Goal: Navigation & Orientation: Find specific page/section

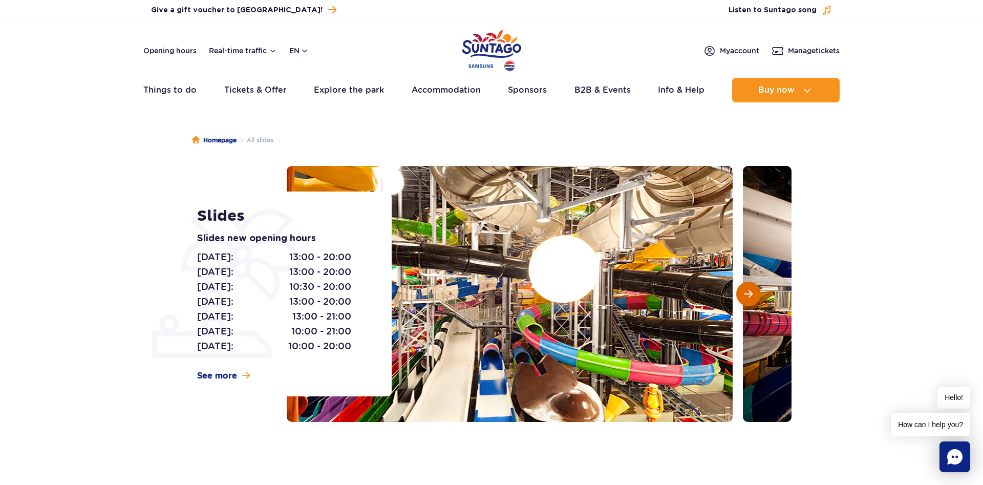
click at [750, 292] on span "Next slide" at bounding box center [748, 293] width 9 height 9
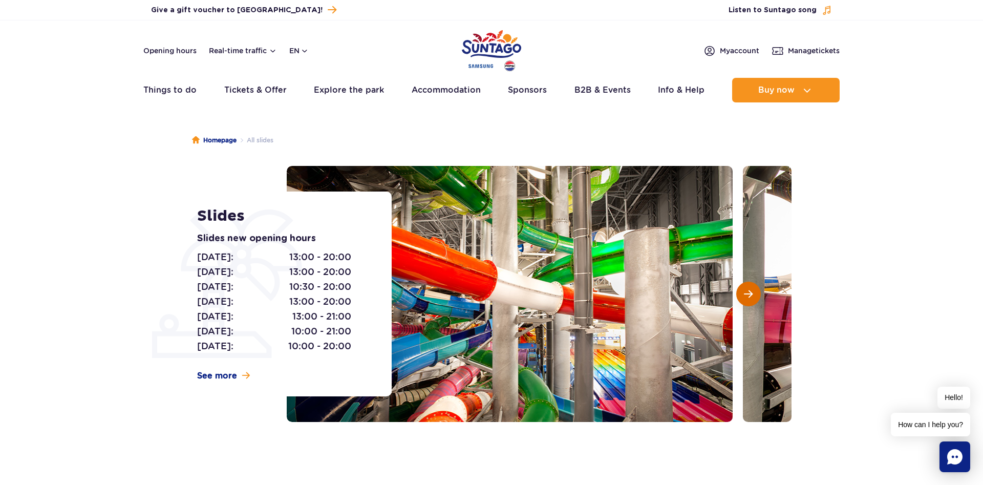
click at [749, 292] on span "Next slide" at bounding box center [748, 293] width 9 height 9
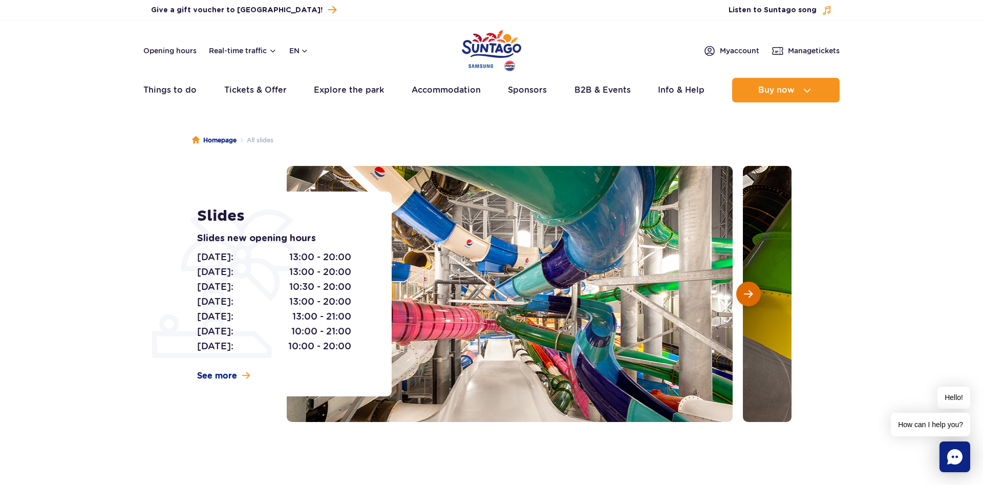
click at [749, 292] on span "Next slide" at bounding box center [748, 293] width 9 height 9
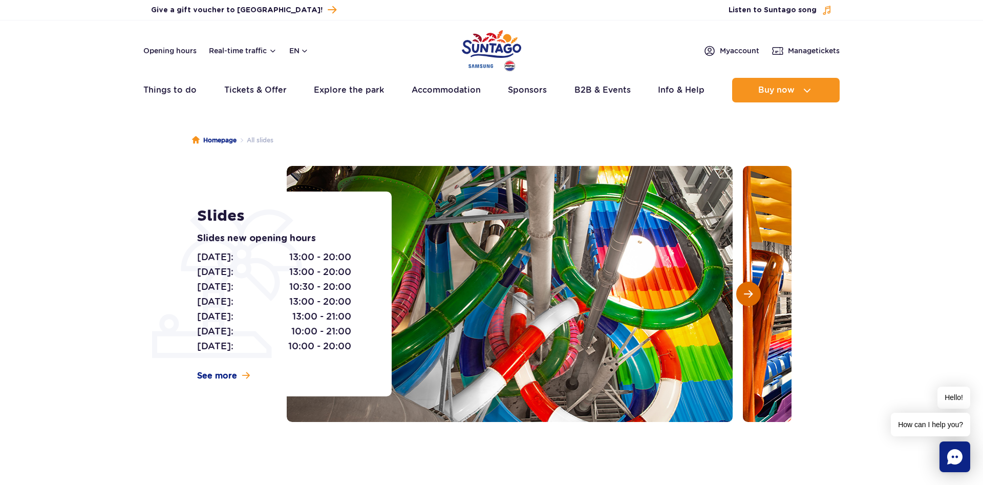
click at [749, 292] on span "Next slide" at bounding box center [748, 293] width 9 height 9
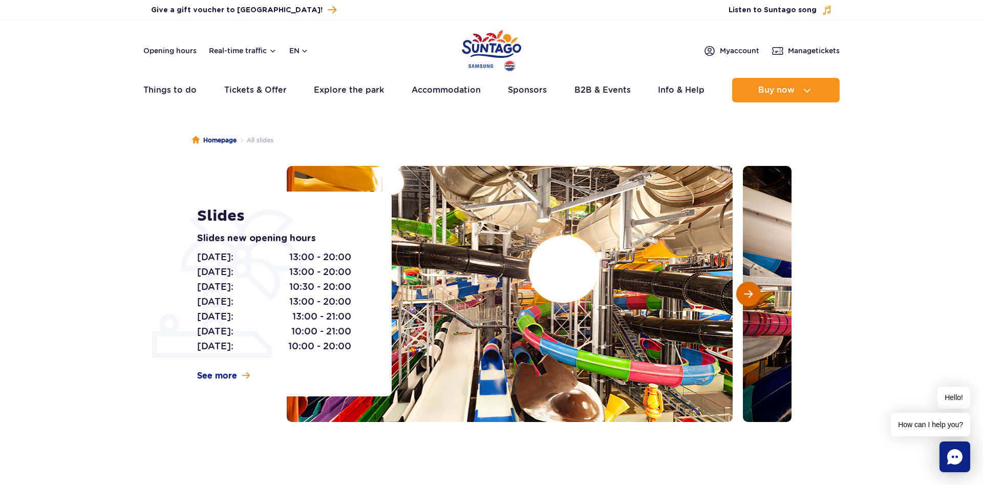
click at [749, 292] on span "Next slide" at bounding box center [748, 293] width 9 height 9
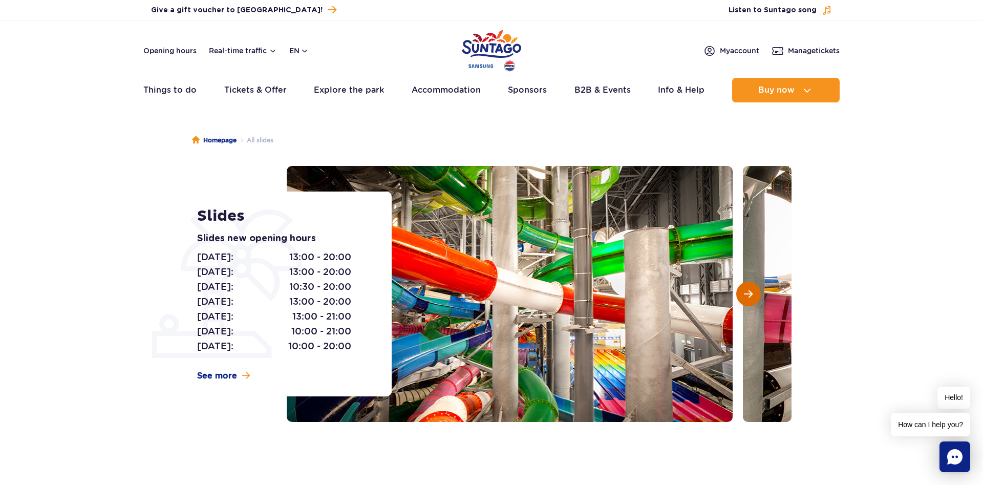
click at [749, 292] on span "Next slide" at bounding box center [748, 293] width 9 height 9
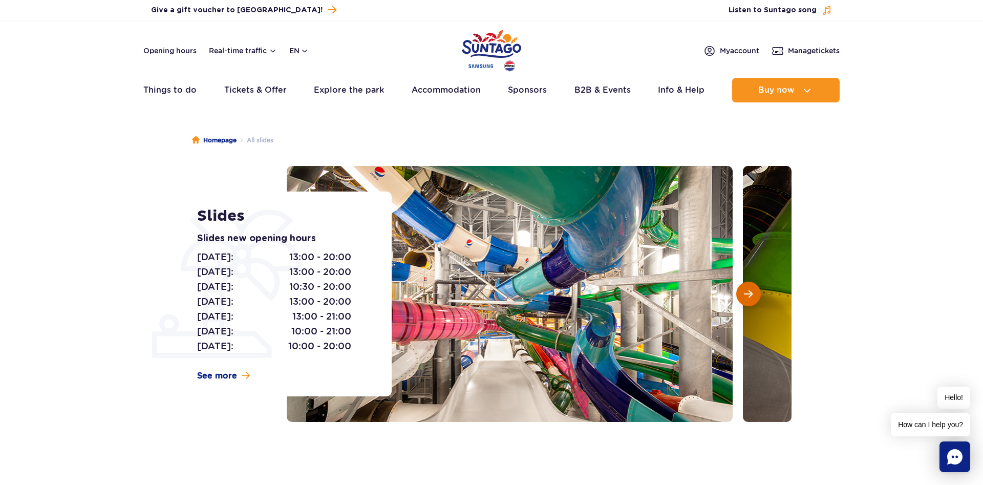
click at [749, 292] on span "Next slide" at bounding box center [748, 293] width 9 height 9
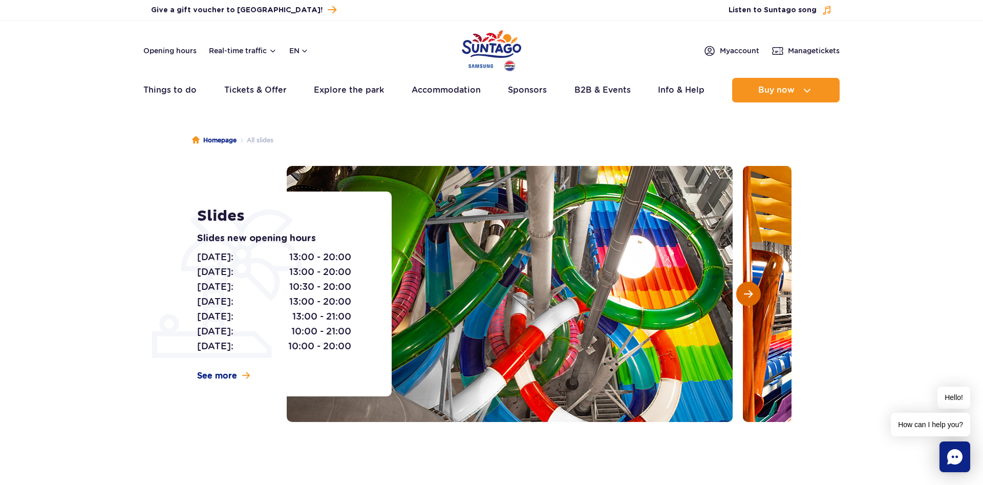
click at [749, 292] on span "Next slide" at bounding box center [748, 293] width 9 height 9
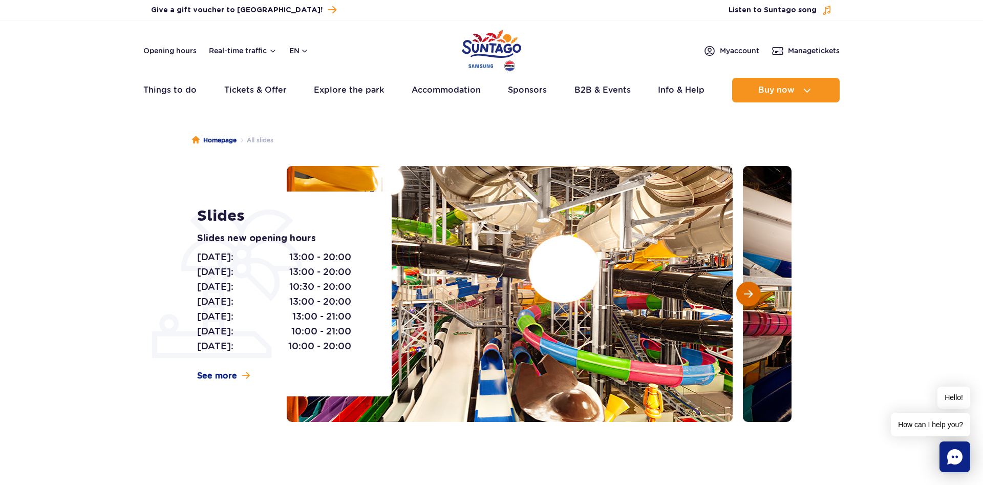
click at [749, 292] on span "Next slide" at bounding box center [748, 293] width 9 height 9
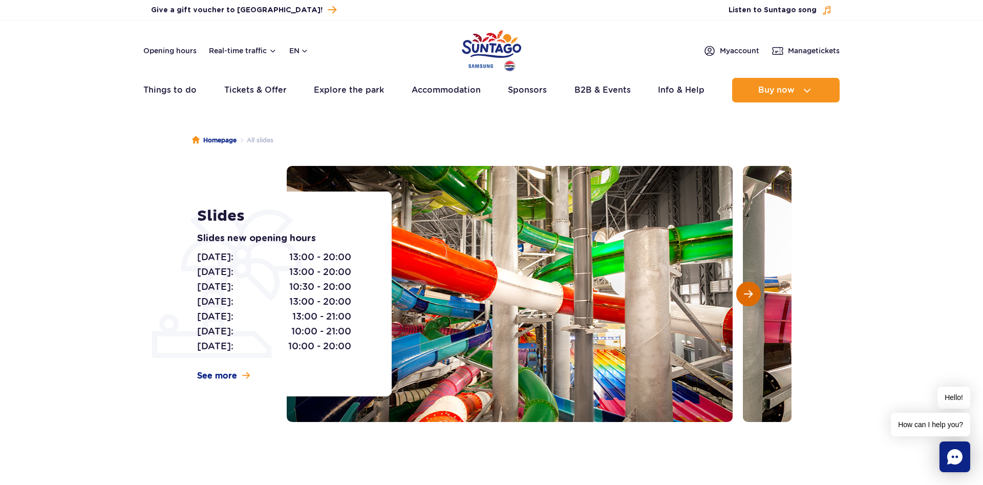
click at [749, 292] on span "Next slide" at bounding box center [748, 293] width 9 height 9
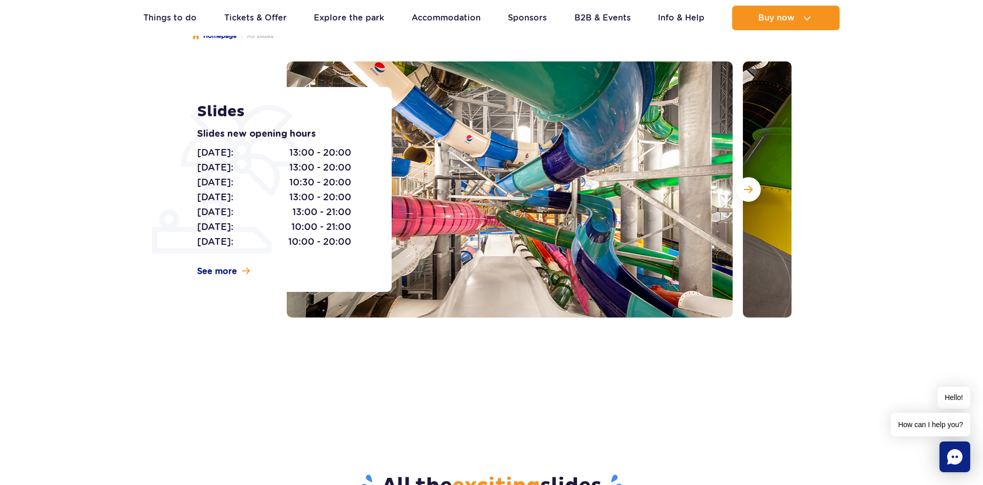
scroll to position [52, 0]
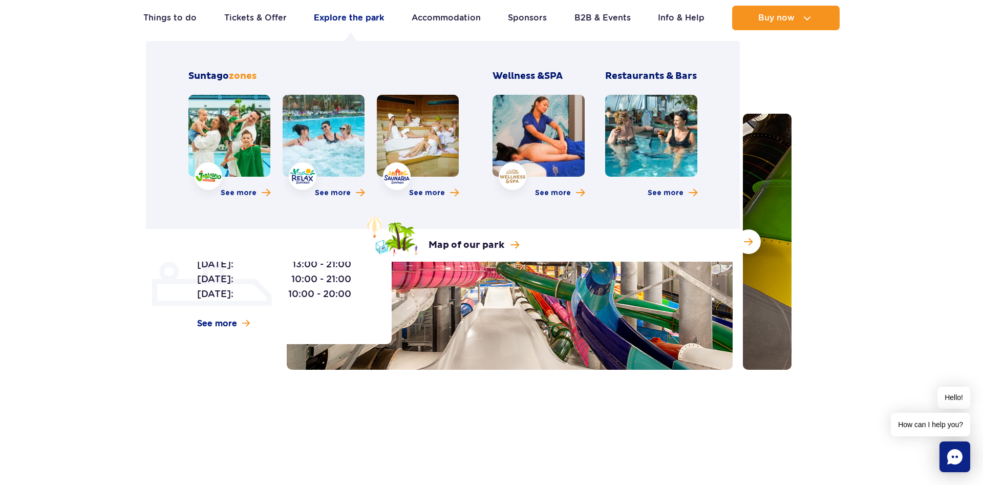
click at [326, 17] on link "Explore the park" at bounding box center [349, 18] width 70 height 25
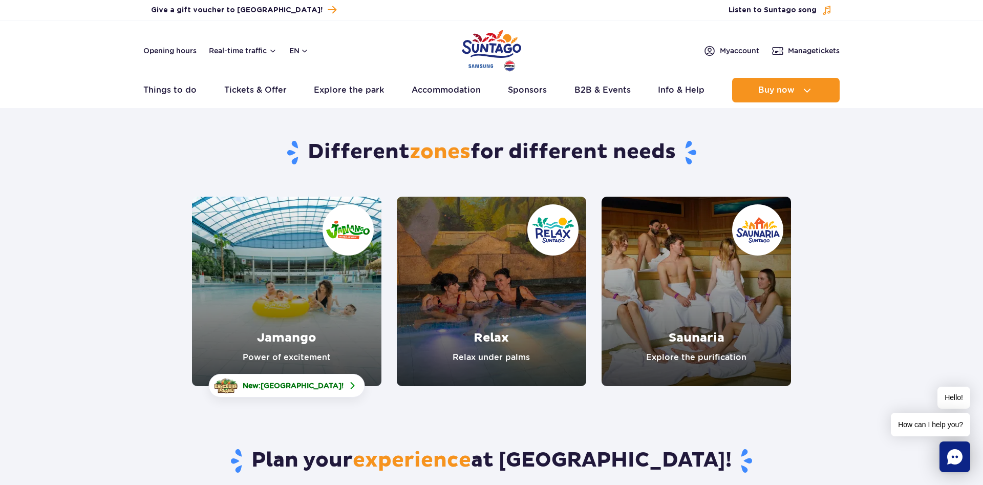
click at [317, 342] on link "Jamango" at bounding box center [286, 291] width 189 height 189
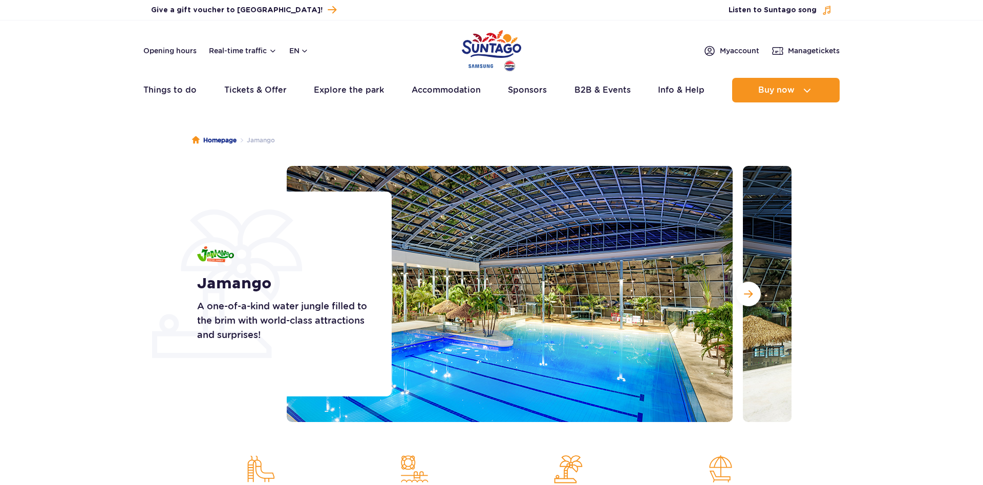
click at [755, 292] on button "Next slide" at bounding box center [748, 294] width 25 height 25
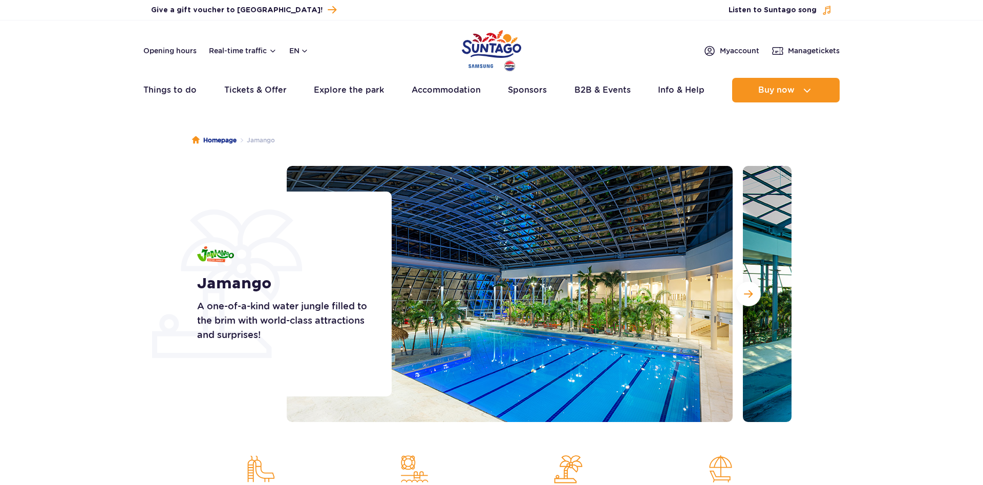
click at [755, 292] on button "Next slide" at bounding box center [748, 294] width 25 height 25
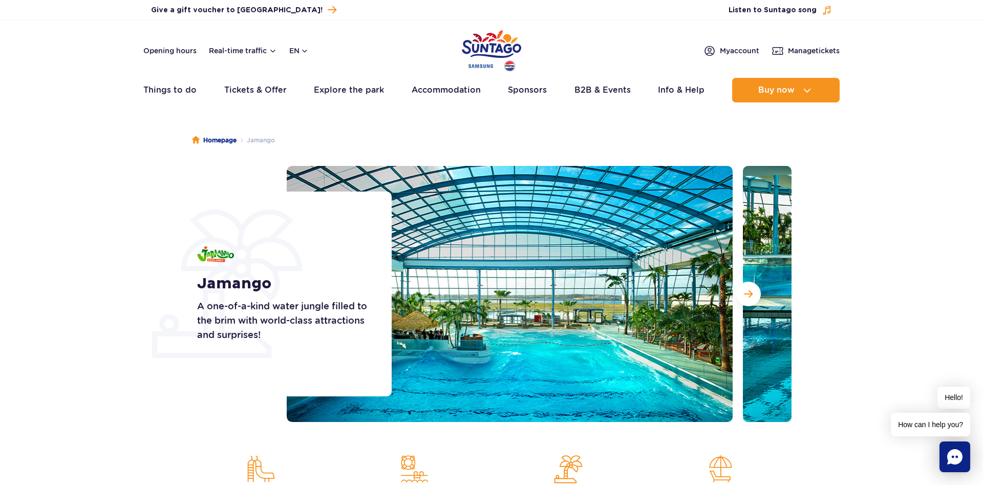
click at [755, 292] on button "Next slide" at bounding box center [748, 294] width 25 height 25
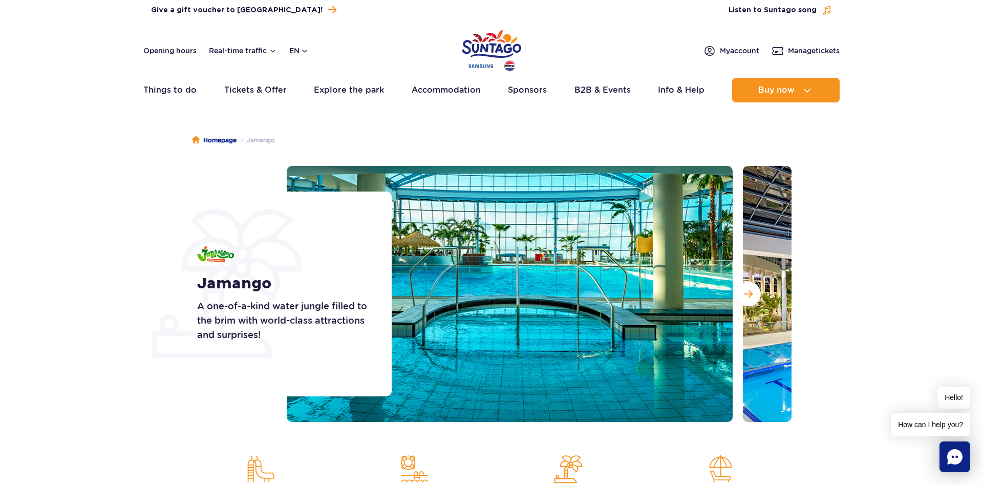
click at [755, 292] on button "Next slide" at bounding box center [748, 294] width 25 height 25
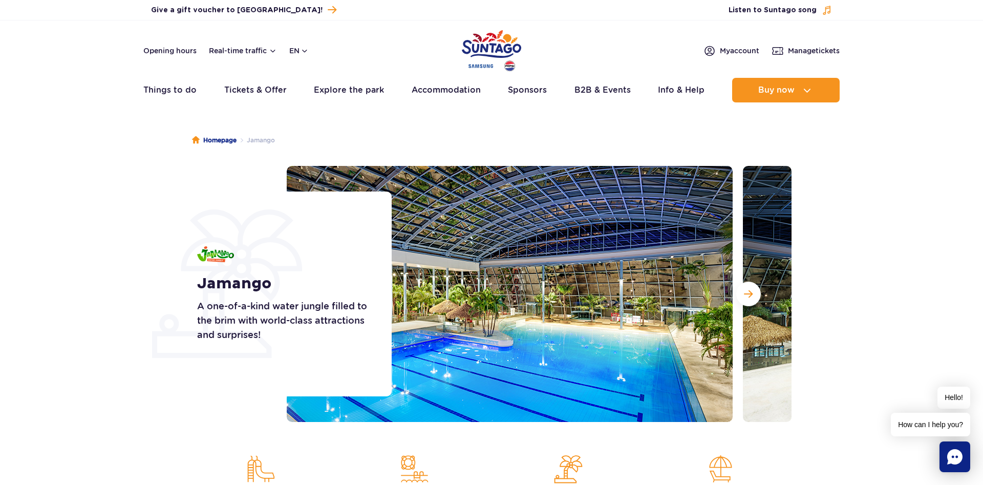
click at [755, 292] on button "Next slide" at bounding box center [748, 294] width 25 height 25
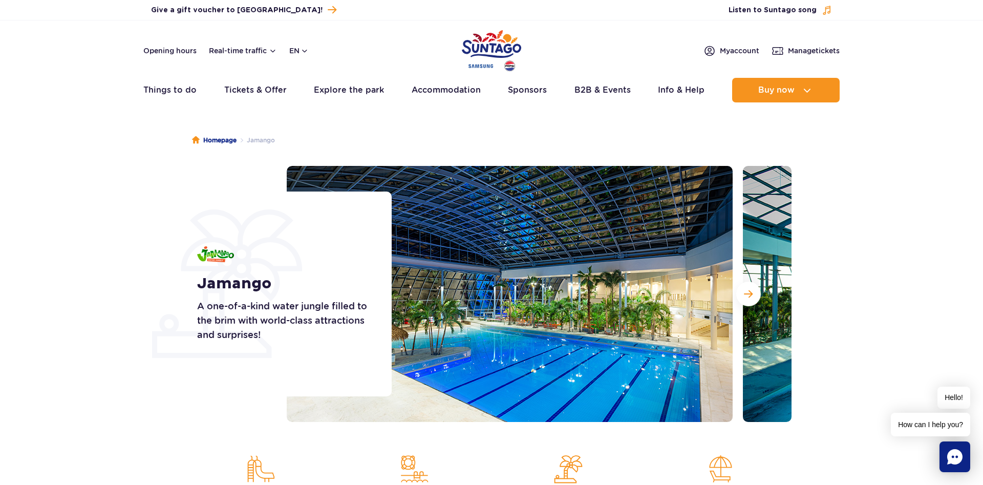
click at [755, 292] on button "Next slide" at bounding box center [748, 294] width 25 height 25
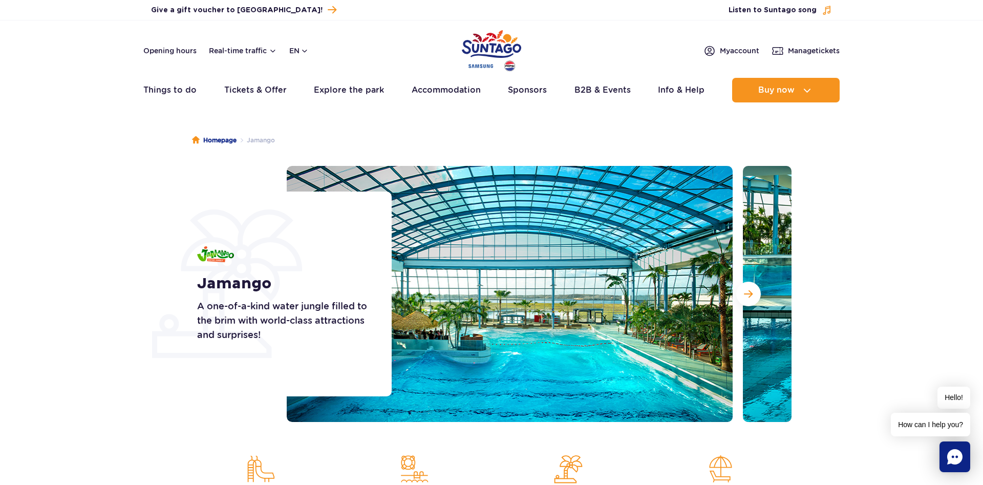
click at [755, 292] on button "Next slide" at bounding box center [748, 294] width 25 height 25
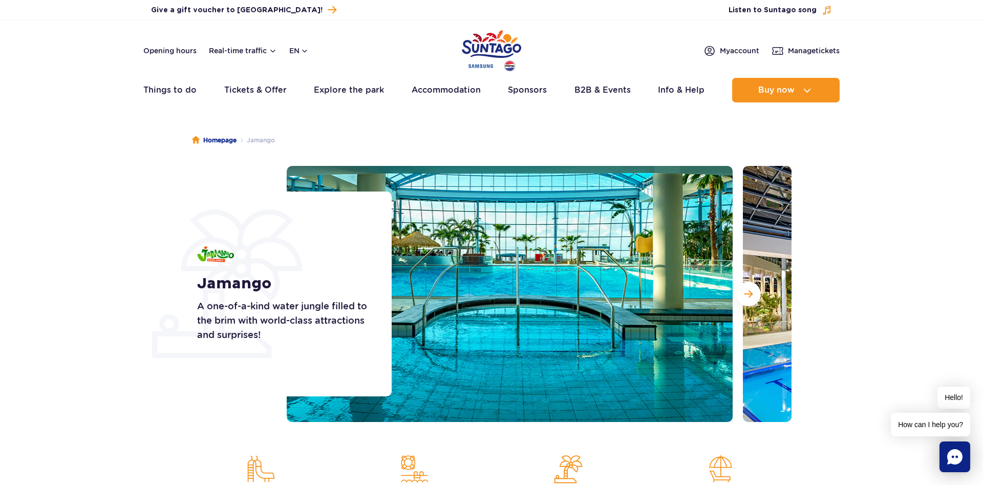
click at [755, 292] on button "Next slide" at bounding box center [748, 294] width 25 height 25
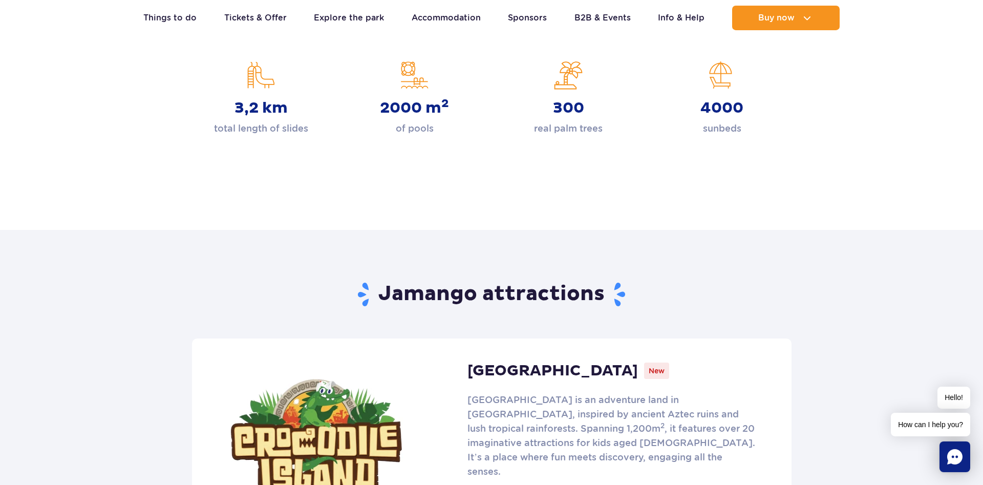
scroll to position [470, 0]
